Goal: Find specific page/section

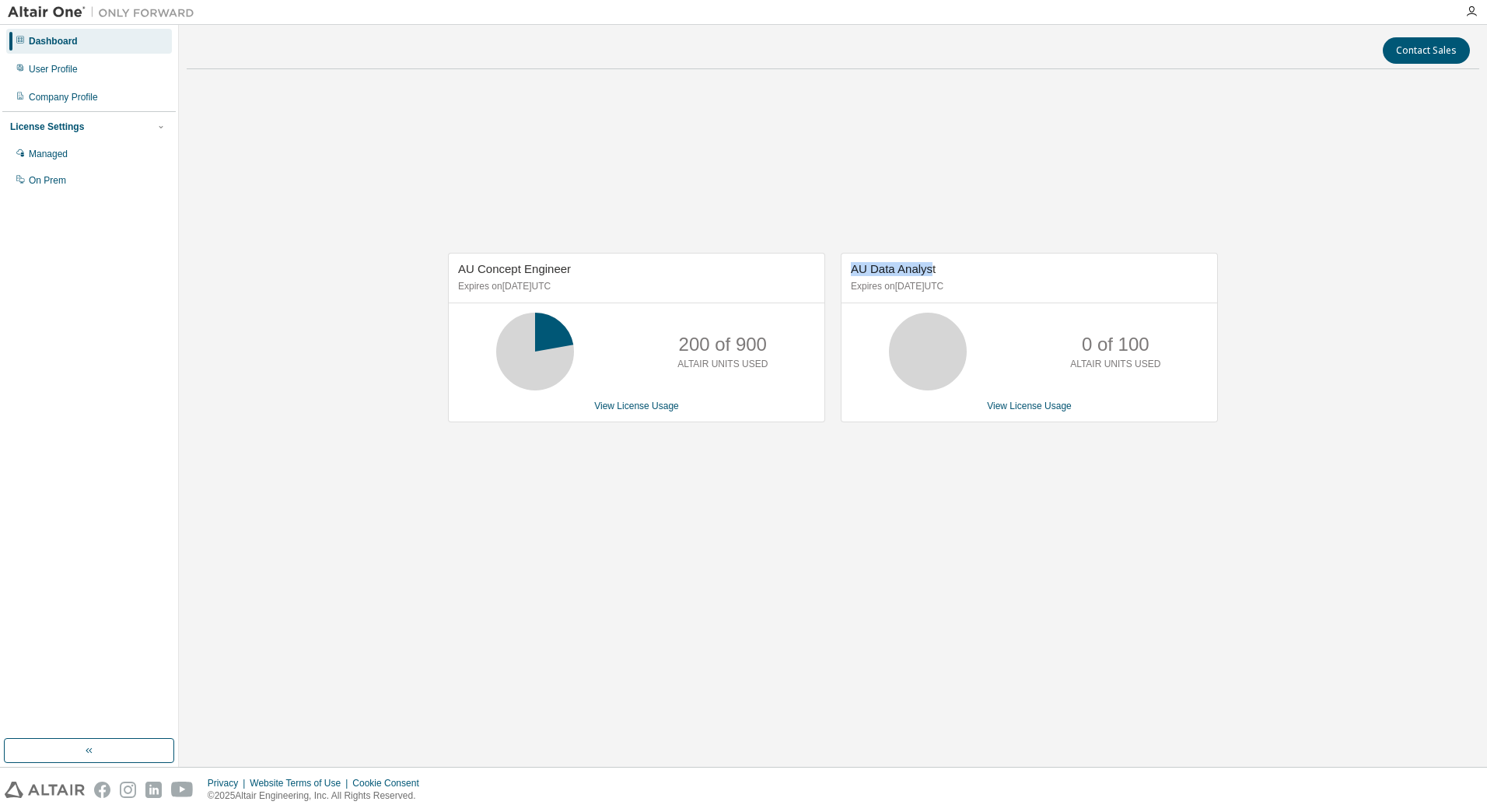
drag, startPoint x: 931, startPoint y: 274, endPoint x: 852, endPoint y: 273, distance: 79.0
click at [852, 273] on span "AU Data Analyst" at bounding box center [893, 269] width 85 height 13
drag, startPoint x: 855, startPoint y: 267, endPoint x: 936, endPoint y: 261, distance: 81.2
click at [936, 261] on div "AU Data Analyst Expires on [DATE] UTC" at bounding box center [1030, 278] width 376 height 50
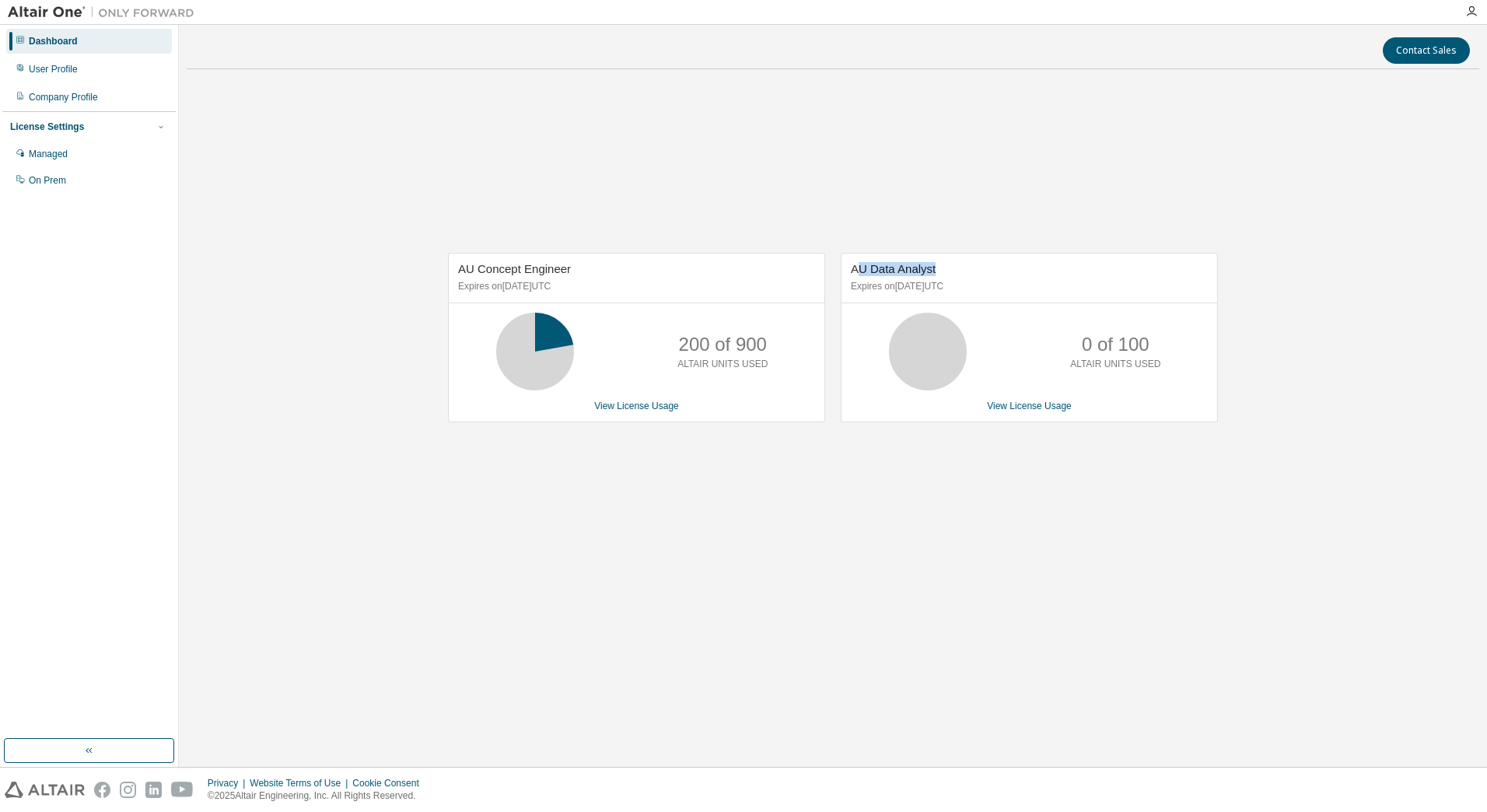
click at [936, 261] on div "AU Data Analyst Expires on [DATE] UTC" at bounding box center [1030, 278] width 376 height 50
drag, startPoint x: 938, startPoint y: 266, endPoint x: 845, endPoint y: 266, distance: 93.0
click at [845, 266] on div "AU Data Analyst Expires on [DATE] UTC" at bounding box center [1030, 278] width 376 height 50
